Goal: Navigation & Orientation: Find specific page/section

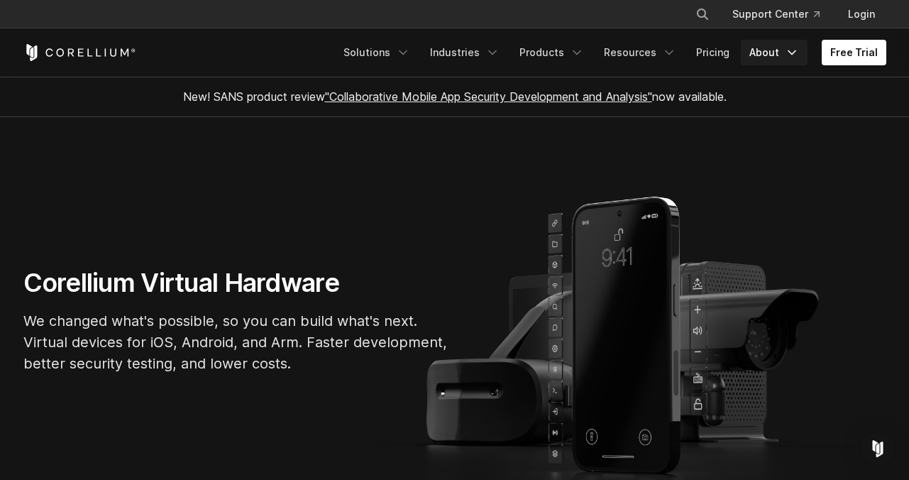
click at [798, 56] on icon "Navigation Menu" at bounding box center [792, 52] width 14 height 14
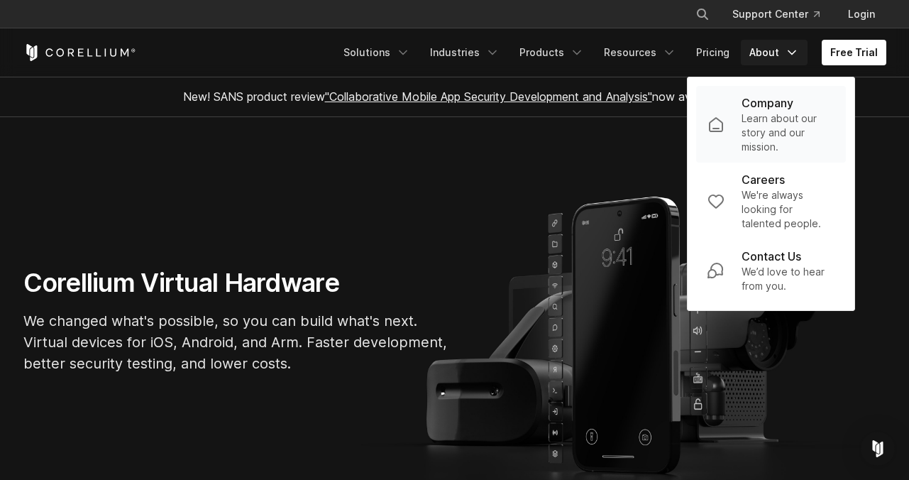
click at [762, 111] on p "Company" at bounding box center [767, 102] width 52 height 17
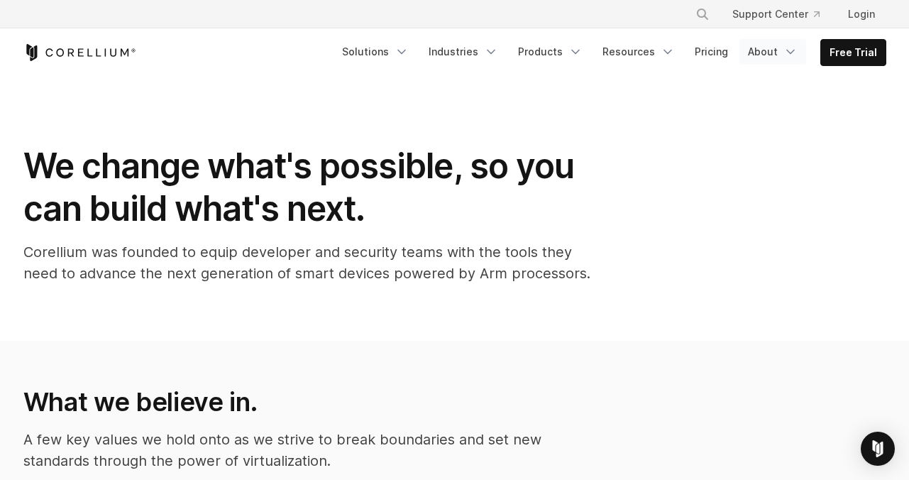
click at [794, 50] on polyline "Navigation Menu" at bounding box center [790, 52] width 7 height 4
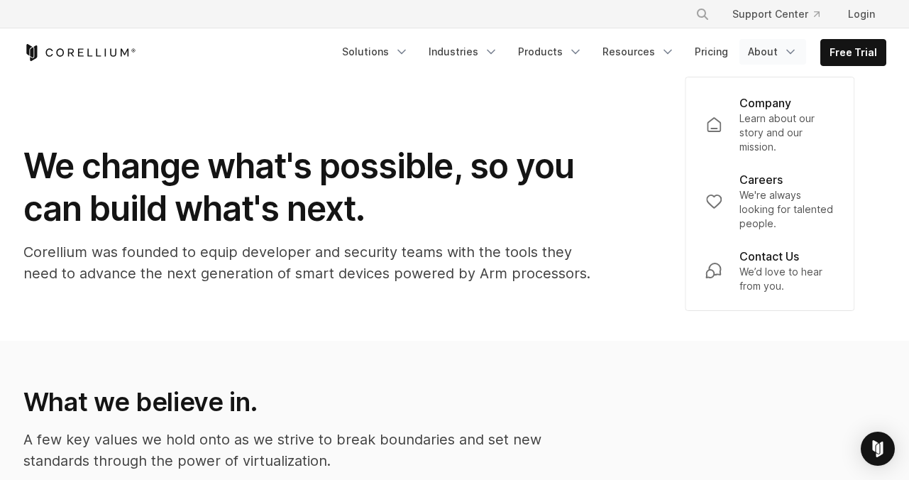
click at [794, 50] on polyline "Navigation Menu" at bounding box center [790, 52] width 7 height 4
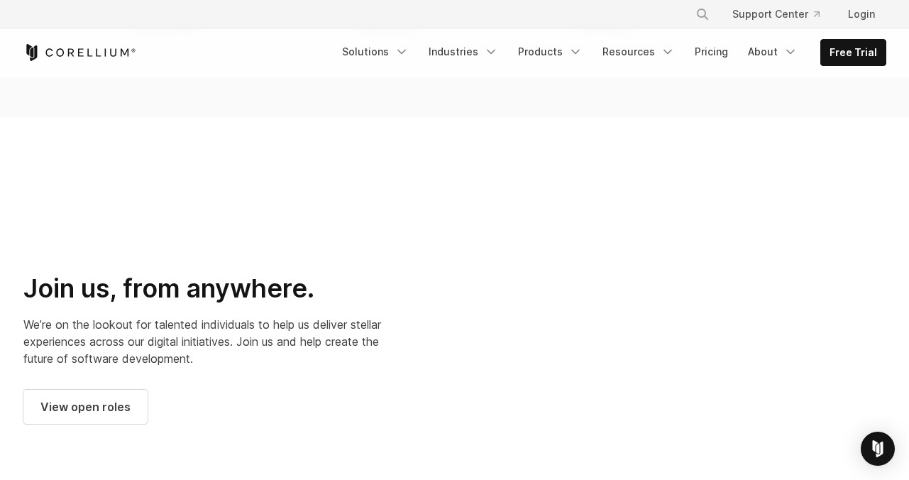
scroll to position [1911, 0]
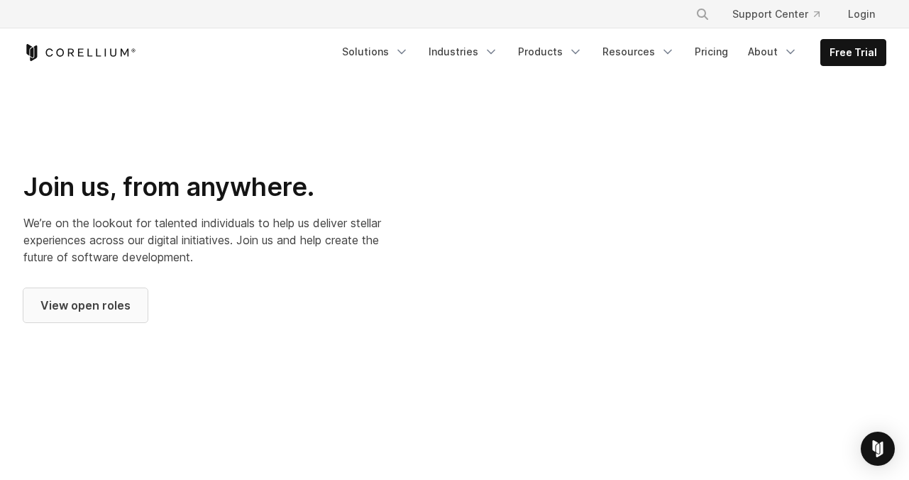
click at [76, 297] on span "View open roles" at bounding box center [85, 305] width 90 height 17
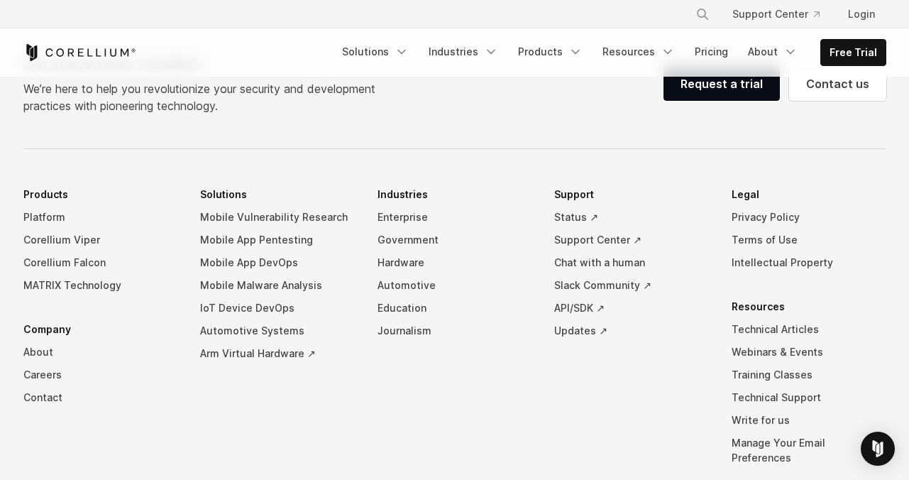
scroll to position [1346, 0]
click at [52, 353] on link "About" at bounding box center [100, 350] width 155 height 23
